Goal: Understand process/instructions: Learn about a topic

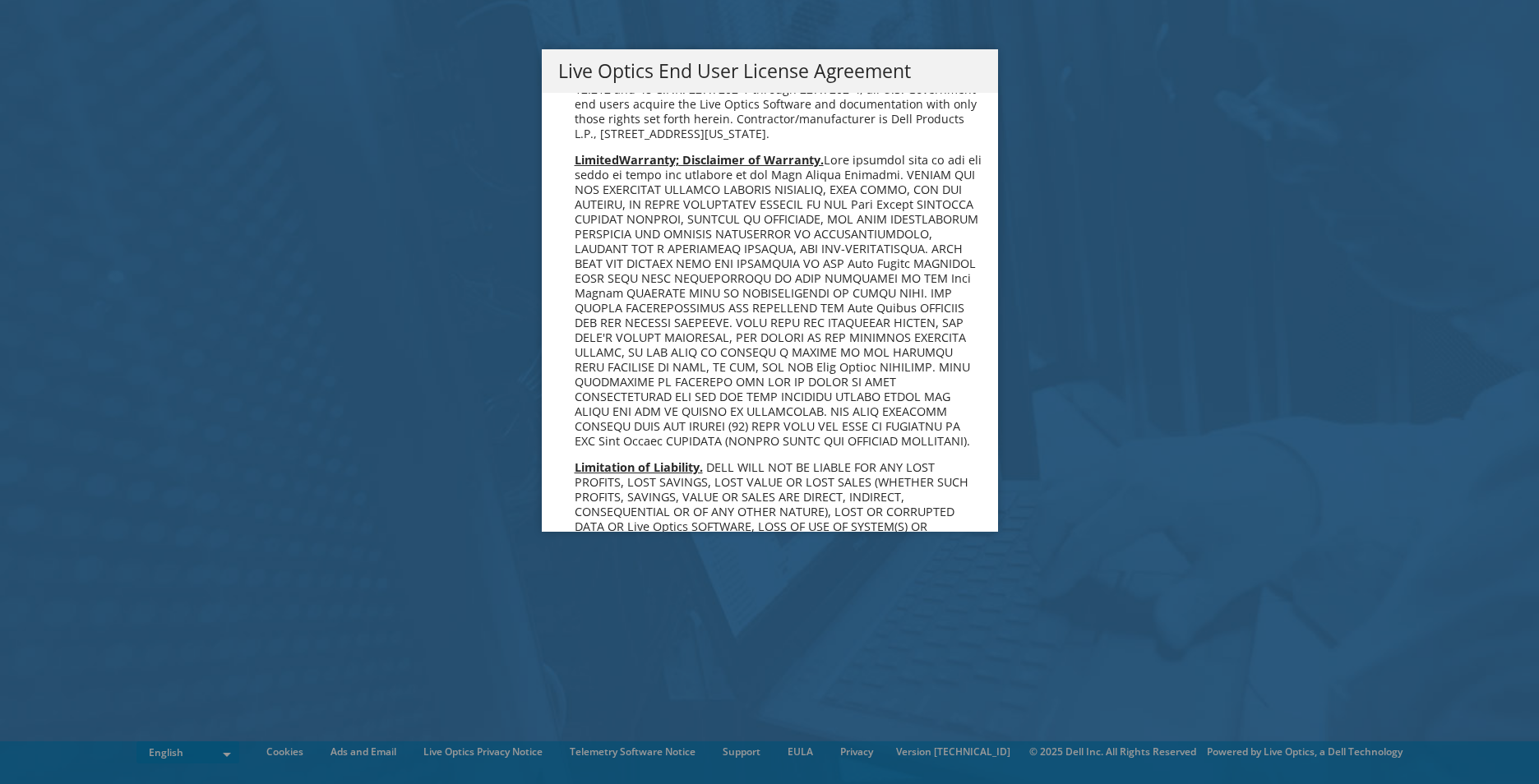
scroll to position [6217, 0]
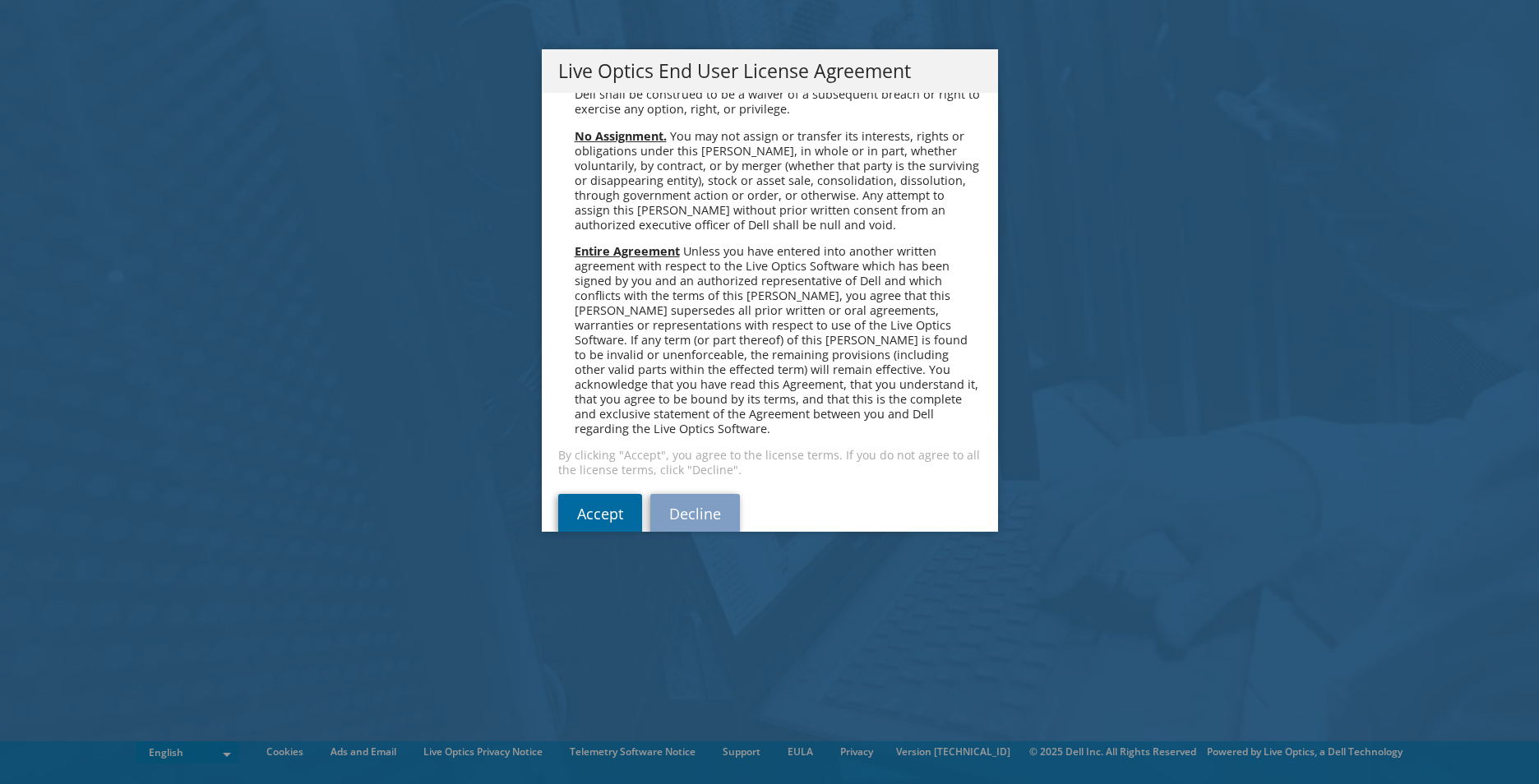
click at [599, 494] on link "Accept" at bounding box center [600, 514] width 84 height 40
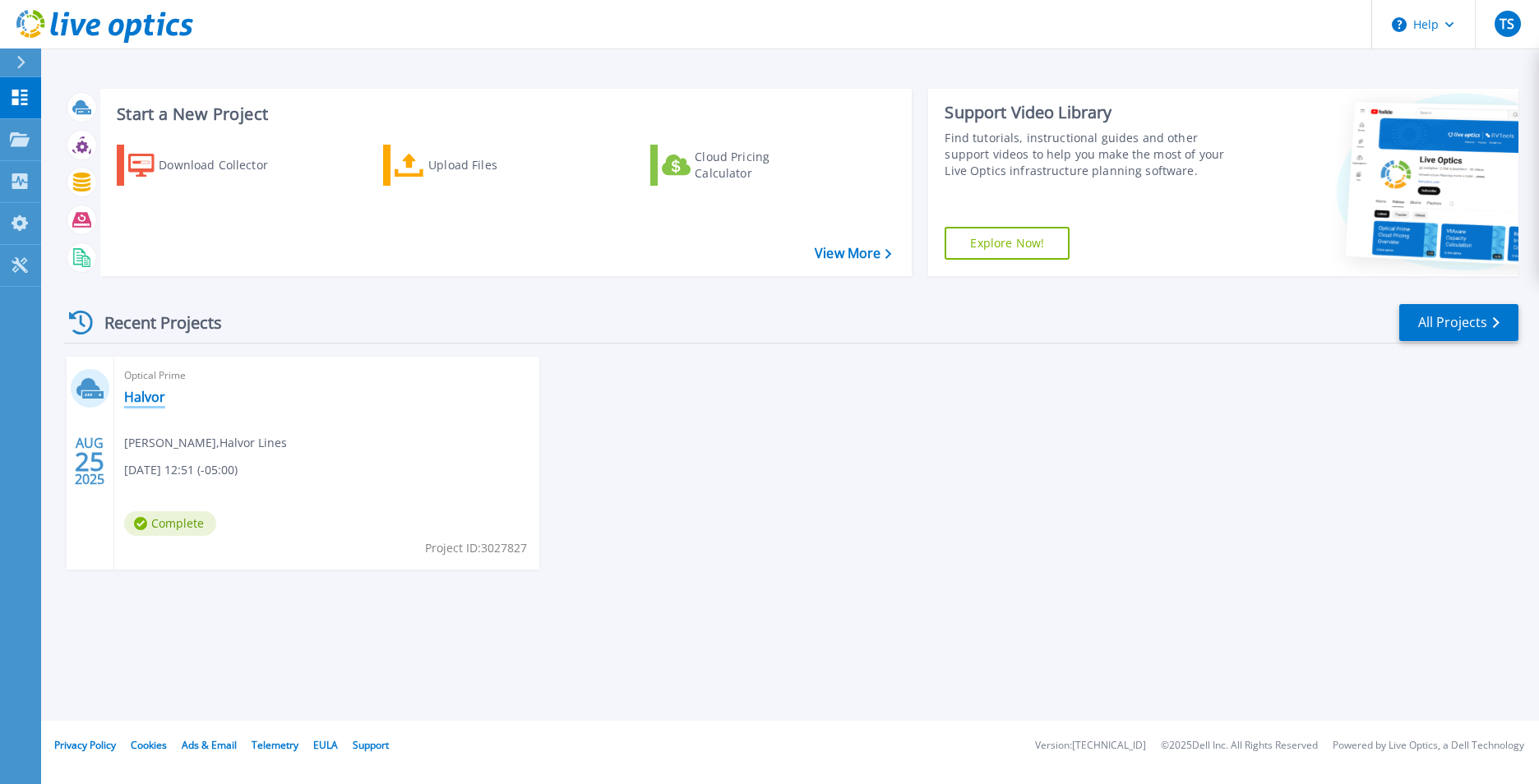
click at [143, 397] on link "Halvor" at bounding box center [144, 397] width 42 height 17
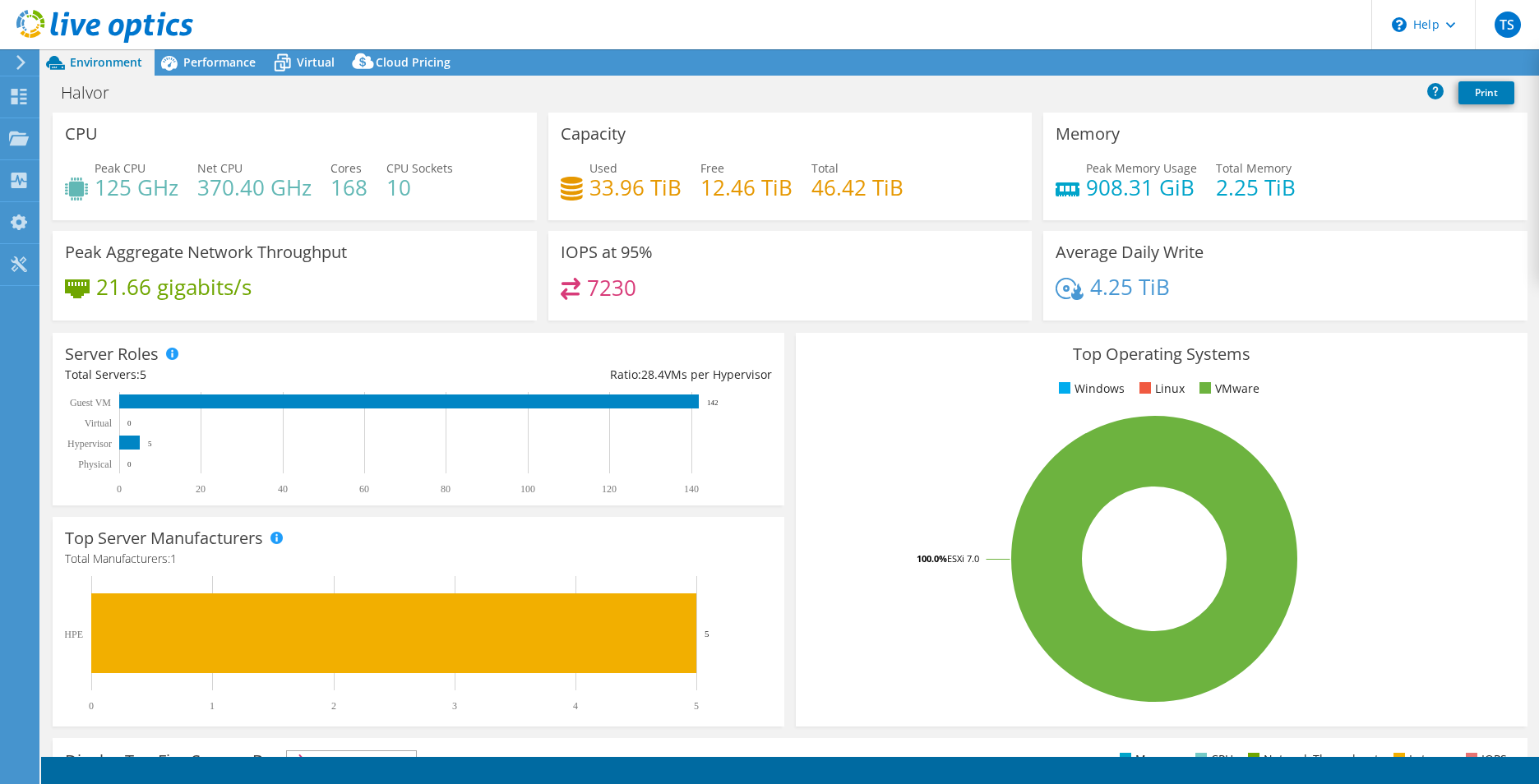
select select "USD"
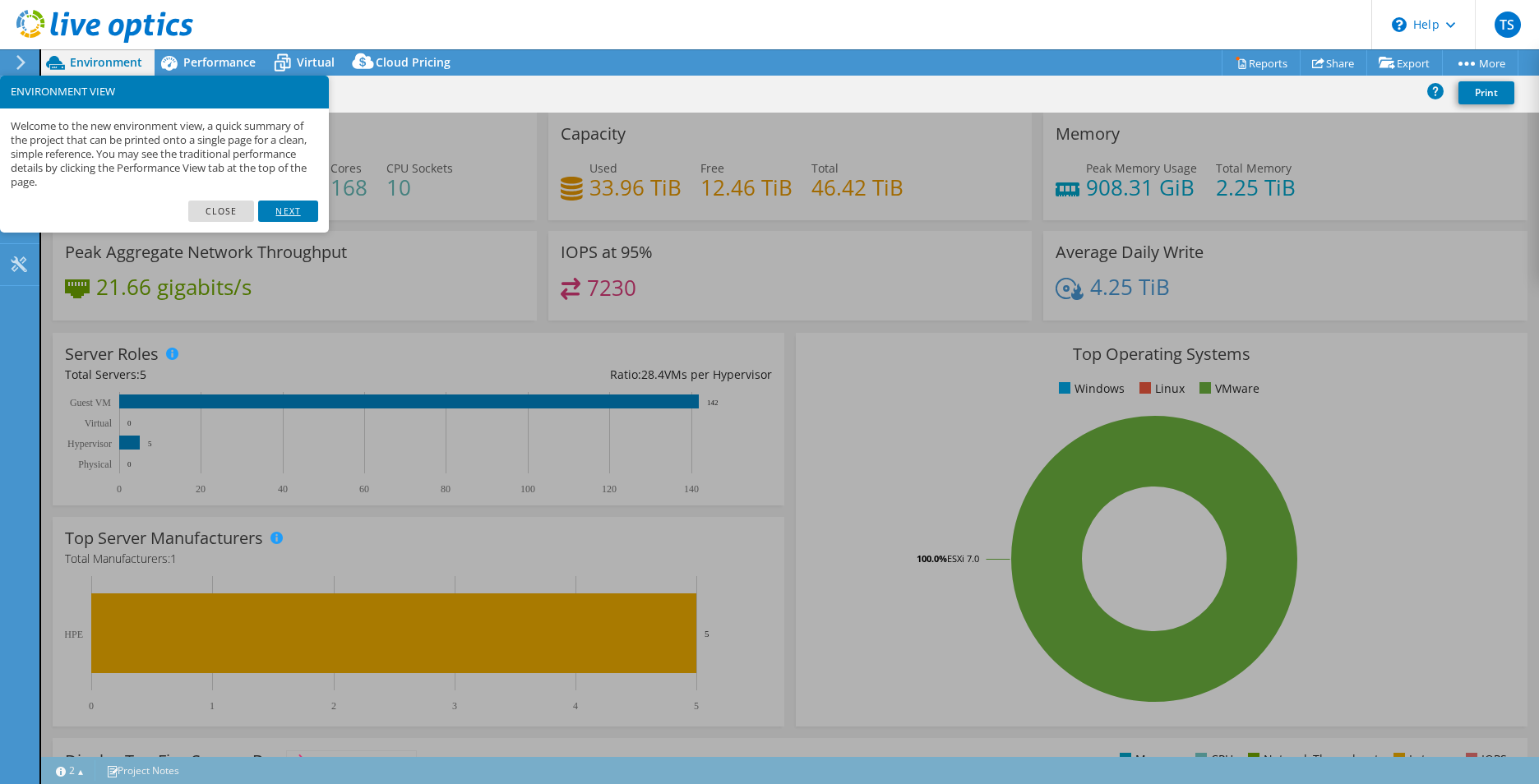
click at [282, 208] on link "Next" at bounding box center [287, 211] width 59 height 21
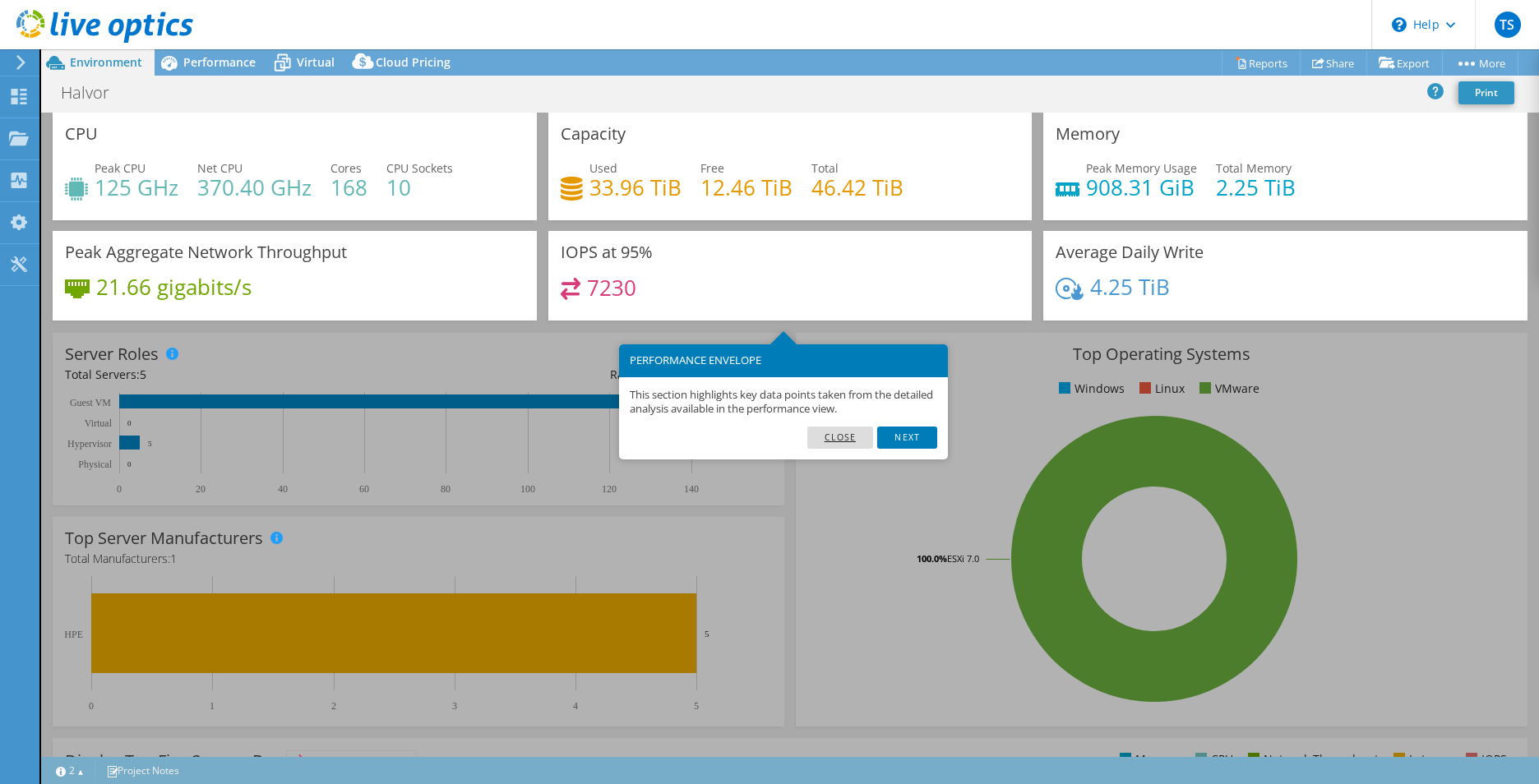
click at [857, 437] on link "Close" at bounding box center [840, 438] width 66 height 21
